Goal: Check status: Check status

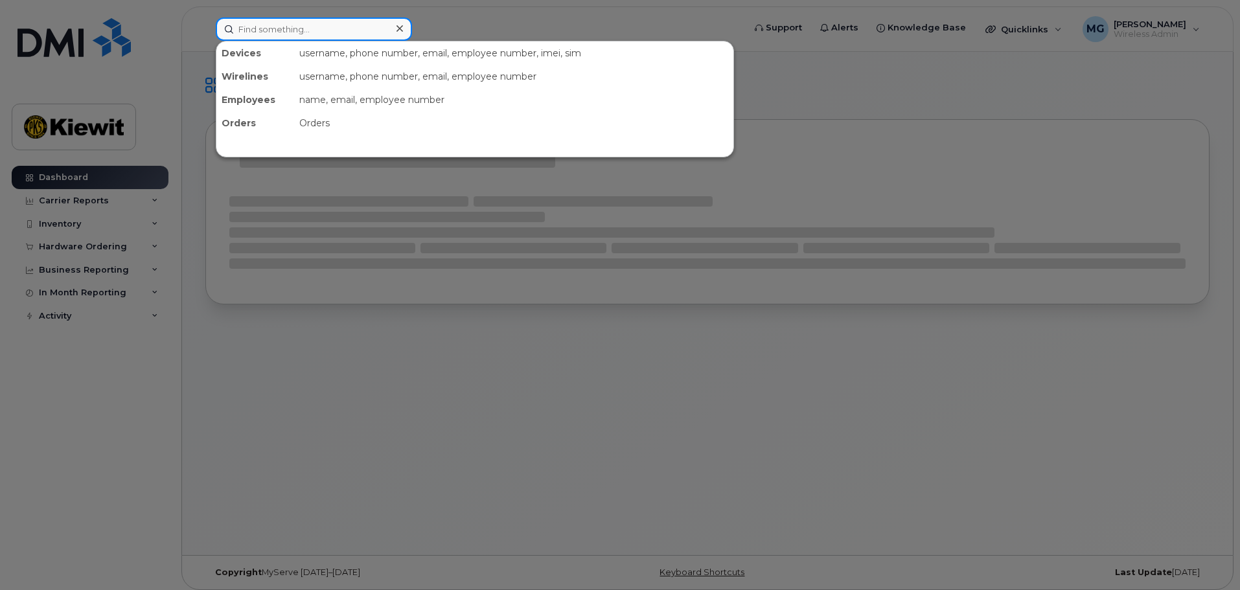
click at [277, 19] on input at bounding box center [314, 28] width 196 height 23
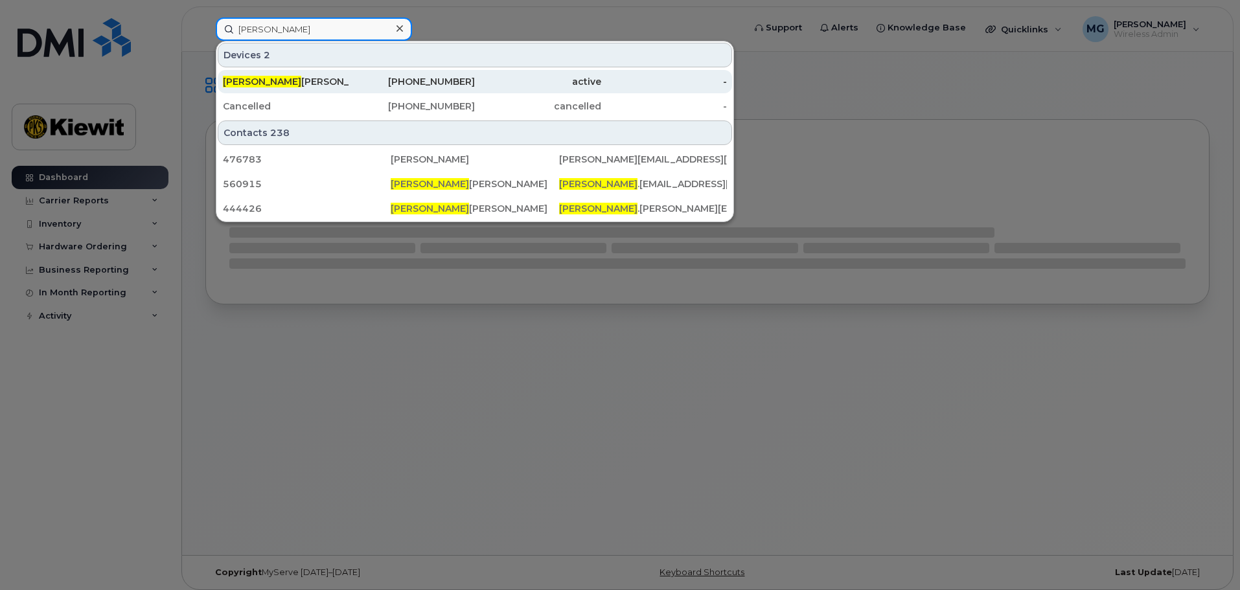
type input "[PERSON_NAME]"
click at [465, 83] on div "[PHONE_NUMBER]" at bounding box center [412, 81] width 126 height 13
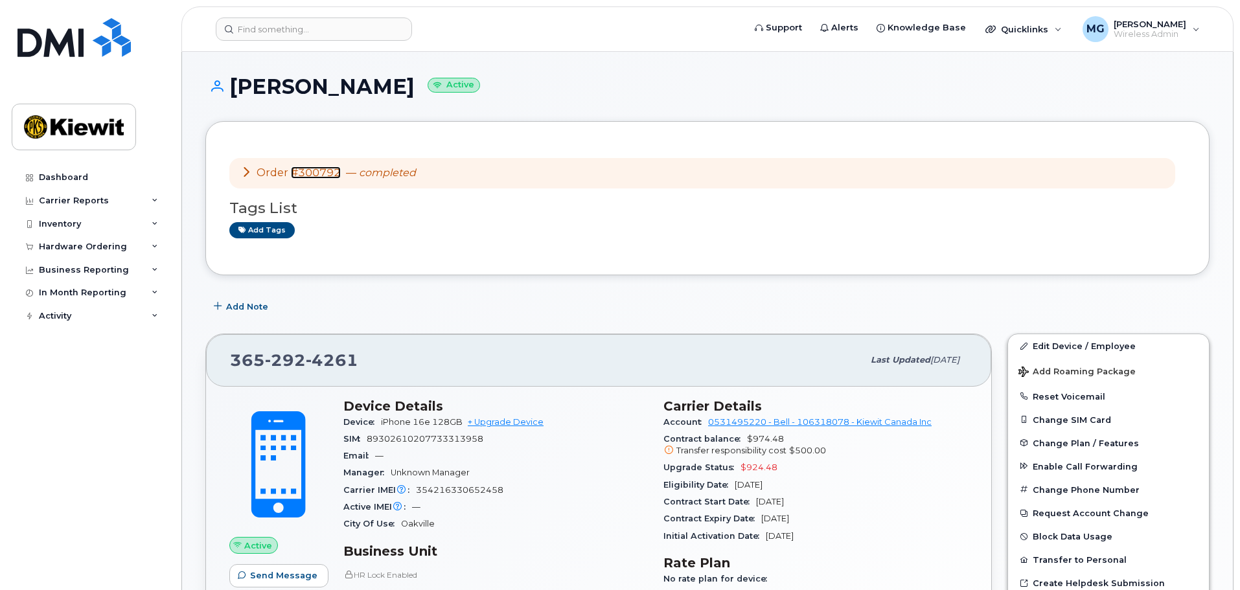
click at [317, 172] on link "#300792" at bounding box center [316, 173] width 50 height 12
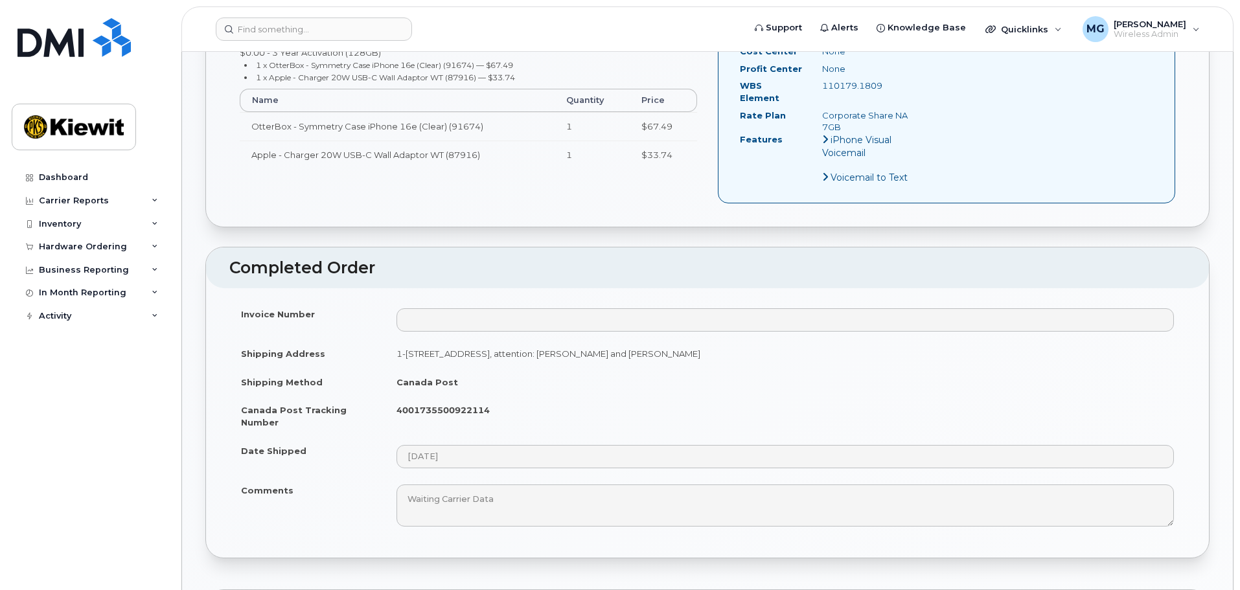
scroll to position [583, 0]
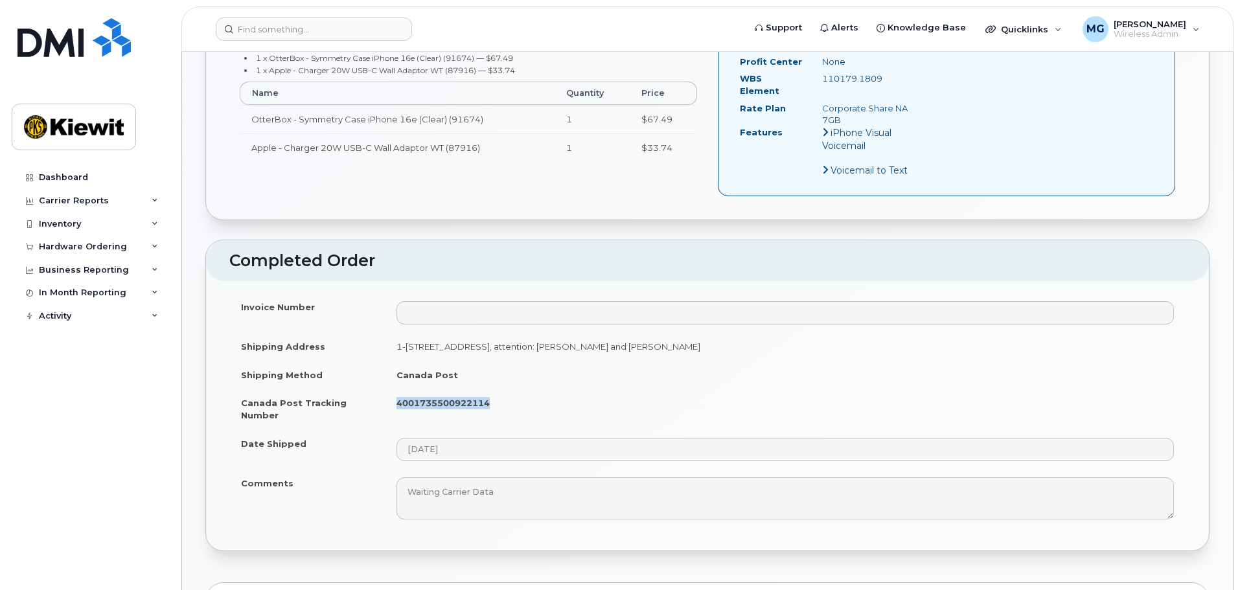
drag, startPoint x: 510, startPoint y: 391, endPoint x: 390, endPoint y: 390, distance: 119.9
click at [390, 390] on td "4001735500922114" at bounding box center [785, 409] width 801 height 40
copy strong "4001735500922114"
